Goal: Navigation & Orientation: Find specific page/section

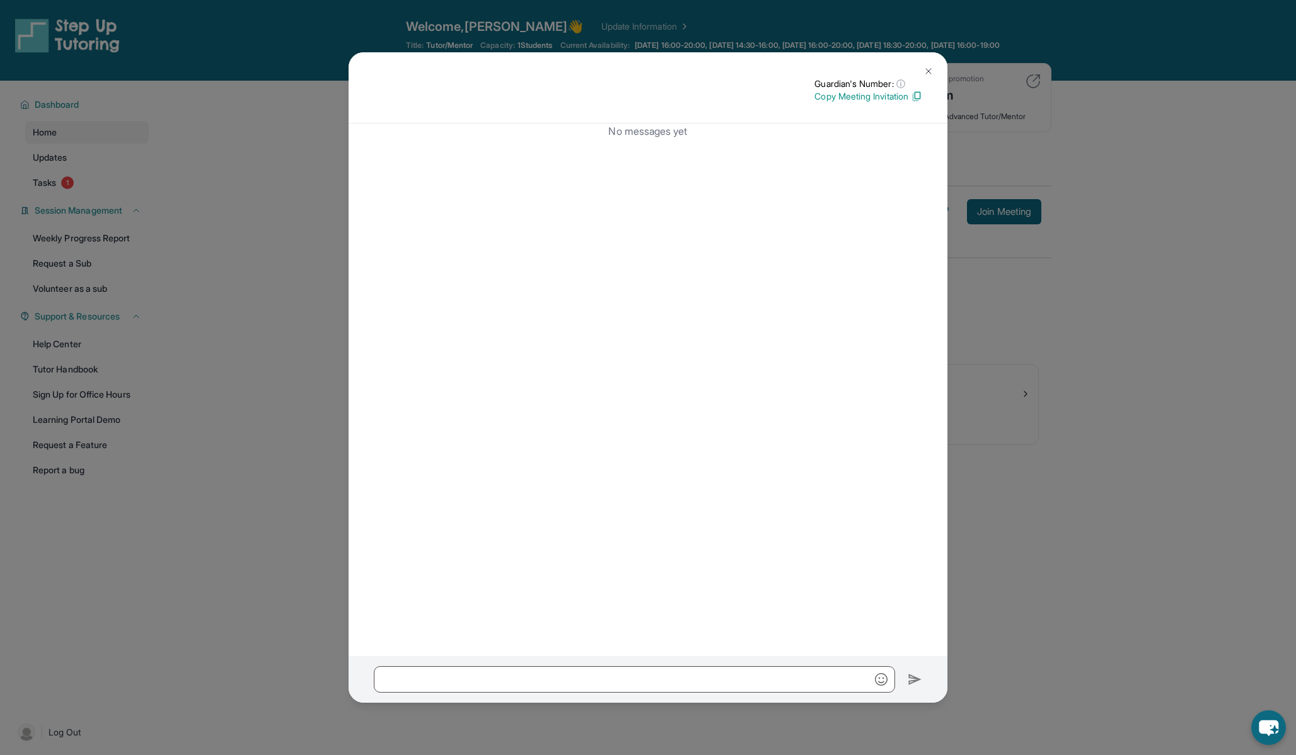
click at [925, 71] on img at bounding box center [929, 71] width 10 height 10
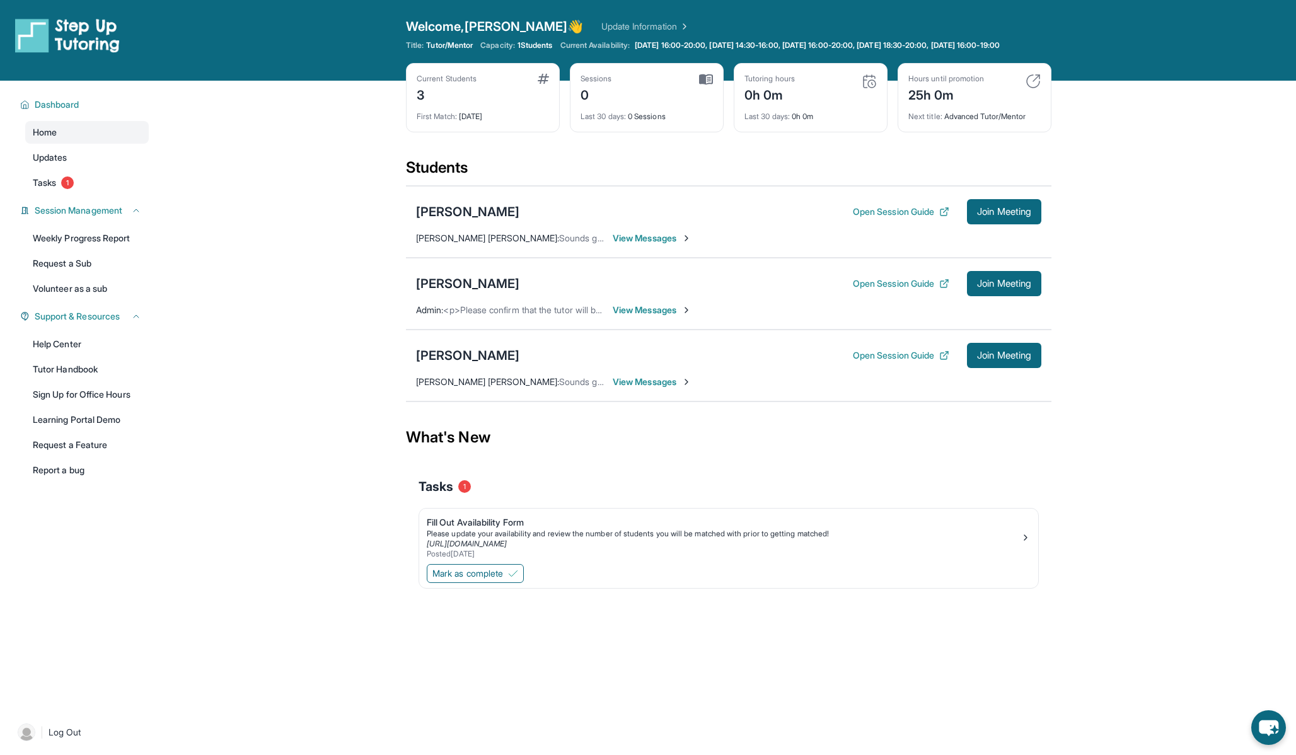
click at [530, 46] on span "1 Students" at bounding box center [535, 45] width 35 height 10
click at [429, 101] on div "3" at bounding box center [447, 94] width 60 height 20
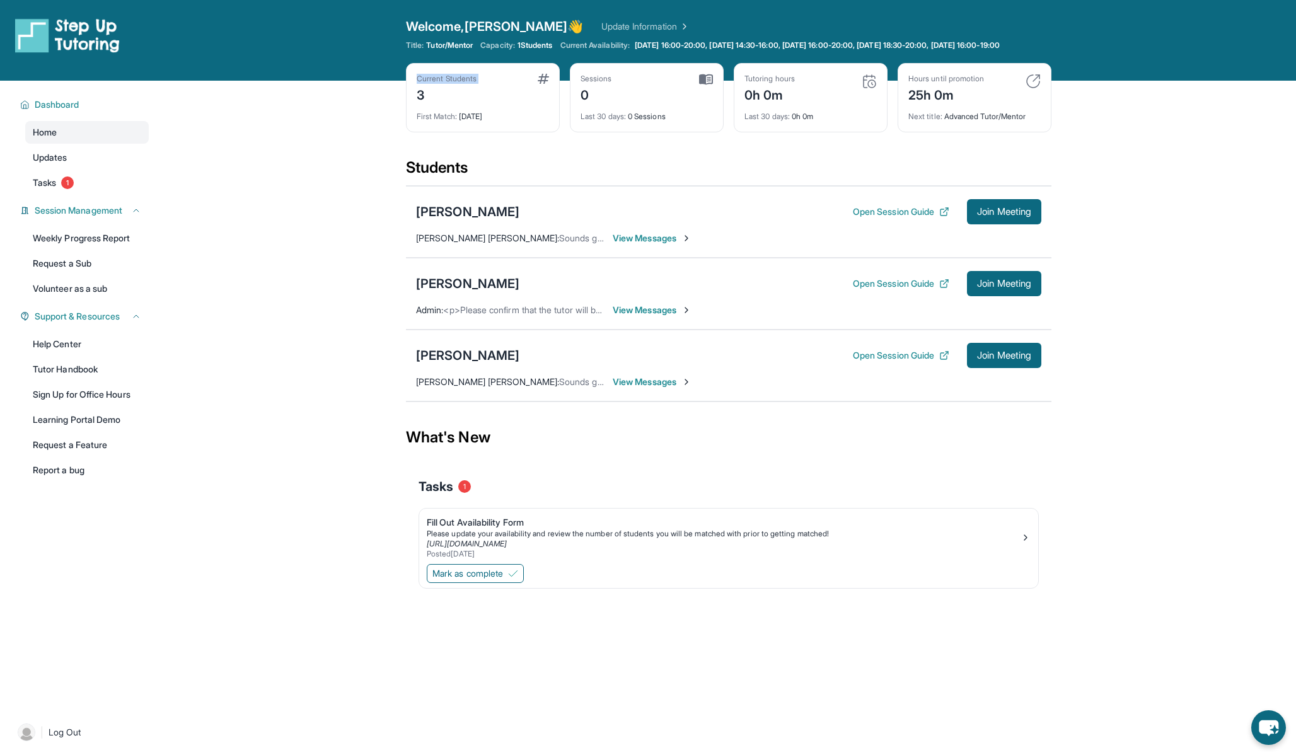
click at [429, 101] on div "3" at bounding box center [447, 94] width 60 height 20
click at [664, 385] on span "View Messages" at bounding box center [652, 382] width 79 height 13
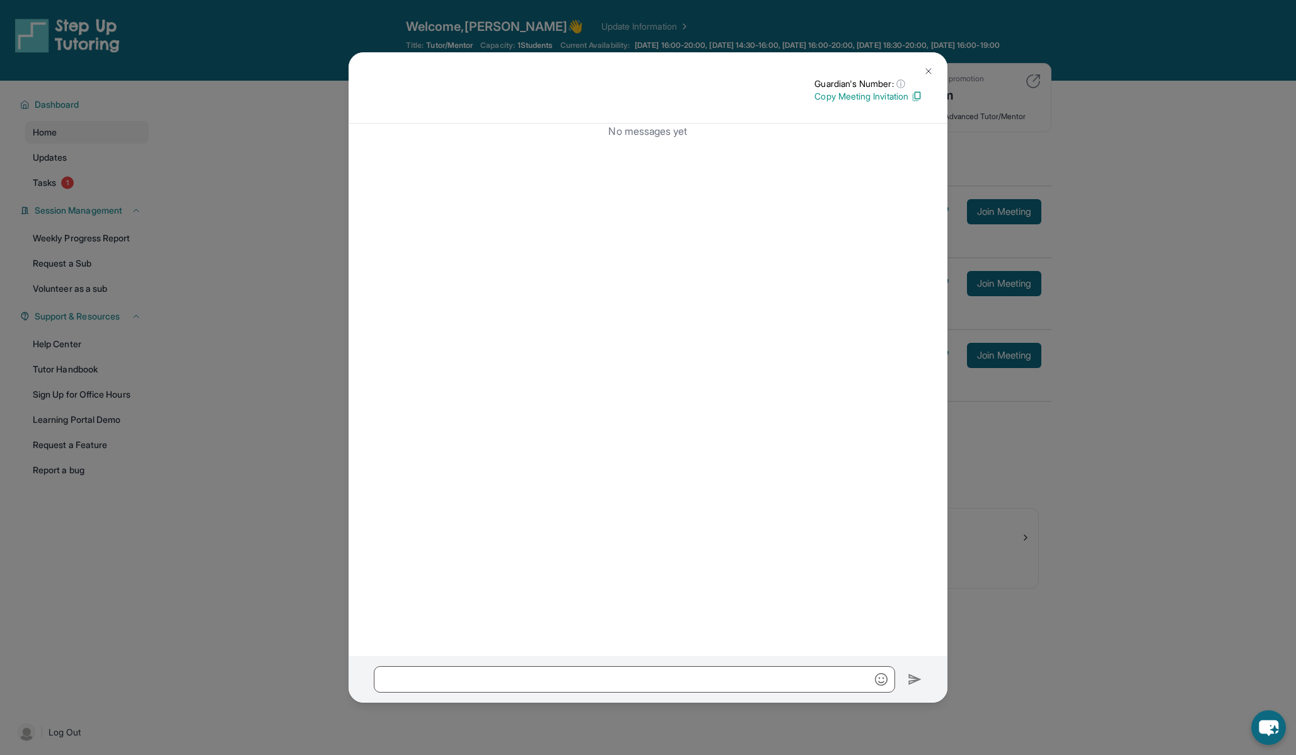
click at [925, 72] on img at bounding box center [929, 71] width 10 height 10
